Goal: Complete application form: Complete application form

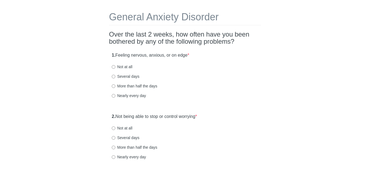
scroll to position [19, 0]
click at [115, 96] on input "Nearly every day" at bounding box center [114, 95] width 4 height 4
radio input "true"
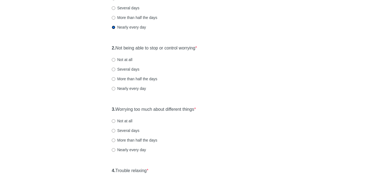
scroll to position [88, 0]
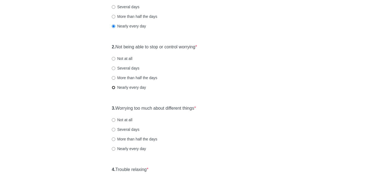
click at [113, 87] on input "Nearly every day" at bounding box center [114, 88] width 4 height 4
radio input "true"
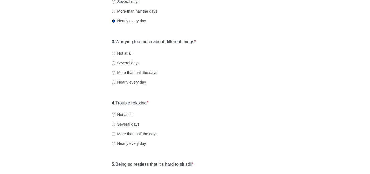
scroll to position [155, 0]
click at [114, 81] on input "Nearly every day" at bounding box center [114, 82] width 4 height 4
radio input "true"
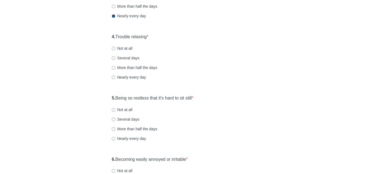
scroll to position [232, 0]
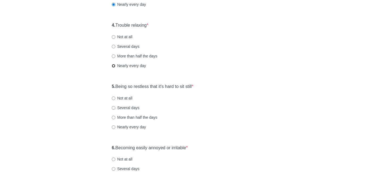
click at [114, 66] on input "Nearly every day" at bounding box center [114, 66] width 4 height 4
radio input "true"
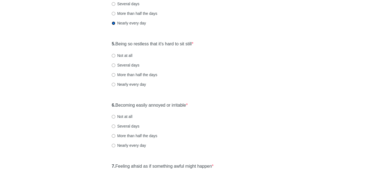
scroll to position [278, 0]
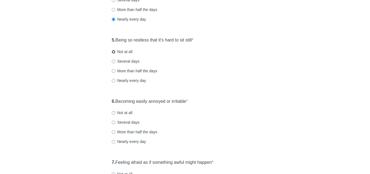
click at [113, 50] on input "Not at all" at bounding box center [114, 52] width 4 height 4
radio input "true"
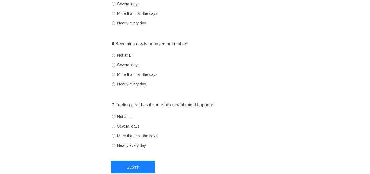
scroll to position [336, 0]
click at [115, 84] on input "Nearly every day" at bounding box center [114, 84] width 4 height 4
radio input "true"
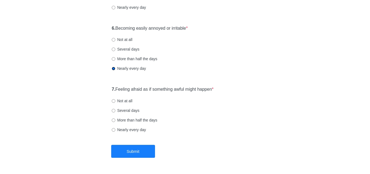
scroll to position [368, 0]
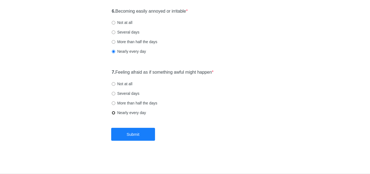
click at [114, 112] on input "Nearly every day" at bounding box center [114, 113] width 4 height 4
radio input "true"
click at [126, 134] on button "Submit" at bounding box center [133, 133] width 44 height 13
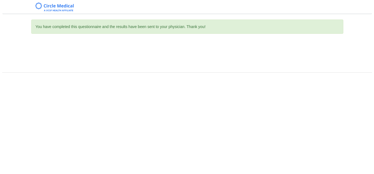
scroll to position [0, 0]
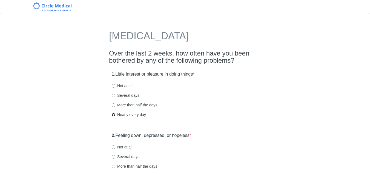
click at [115, 114] on input "Nearly every day" at bounding box center [114, 115] width 4 height 4
radio input "true"
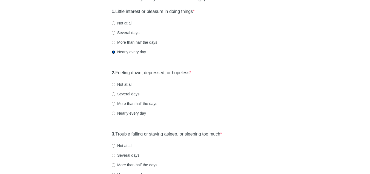
scroll to position [71, 0]
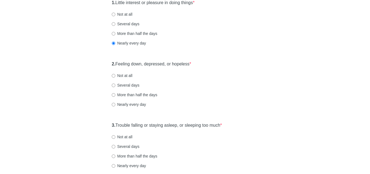
click at [116, 103] on label "Nearly every day" at bounding box center [129, 103] width 34 height 5
click at [115, 103] on input "Nearly every day" at bounding box center [114, 105] width 4 height 4
radio input "true"
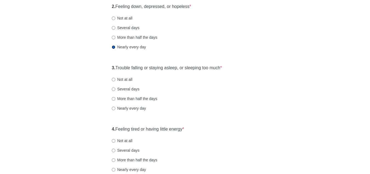
scroll to position [129, 0]
click at [113, 90] on input "Several days" at bounding box center [114, 89] width 4 height 4
radio input "true"
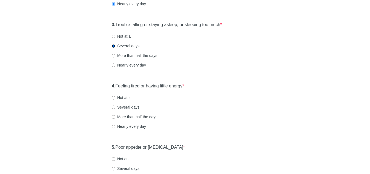
scroll to position [196, 0]
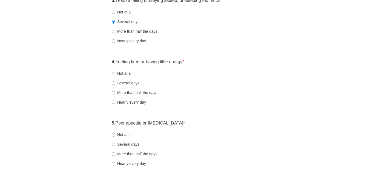
click at [116, 102] on label "Nearly every day" at bounding box center [129, 101] width 34 height 5
click at [115, 102] on input "Nearly every day" at bounding box center [114, 102] width 4 height 4
radio input "true"
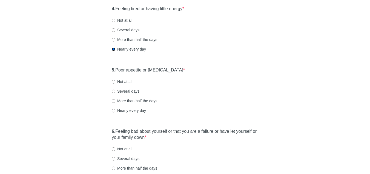
scroll to position [254, 0]
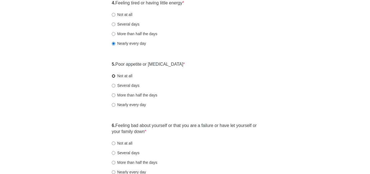
click at [113, 75] on input "Not at all" at bounding box center [114, 76] width 4 height 4
radio input "true"
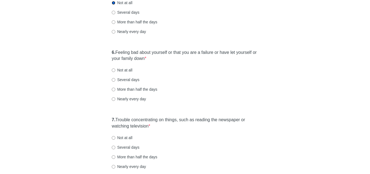
scroll to position [327, 0]
click at [112, 70] on input "Not at all" at bounding box center [114, 71] width 4 height 4
radio input "true"
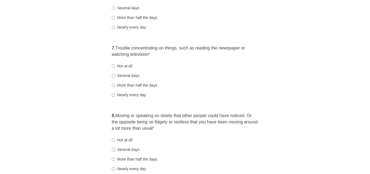
scroll to position [404, 0]
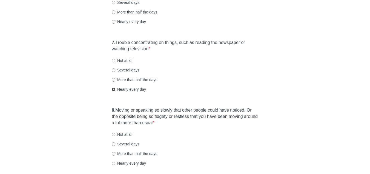
click at [114, 90] on input "Nearly every day" at bounding box center [114, 89] width 4 height 4
radio input "true"
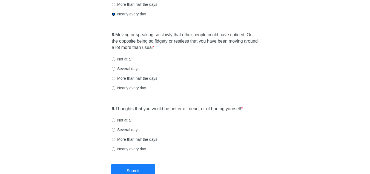
scroll to position [473, 0]
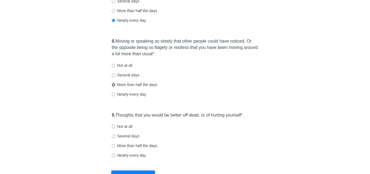
click at [114, 84] on input "More than half the days" at bounding box center [114, 85] width 4 height 4
radio input "true"
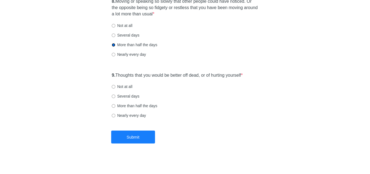
scroll to position [513, 0]
click at [115, 87] on input "Not at all" at bounding box center [114, 86] width 4 height 4
radio input "true"
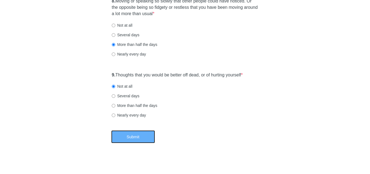
click at [135, 135] on button "Submit" at bounding box center [133, 136] width 44 height 13
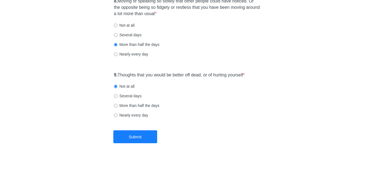
scroll to position [0, 0]
